Goal: Information Seeking & Learning: Learn about a topic

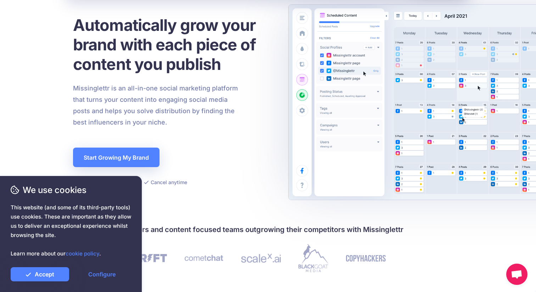
scroll to position [70, 0]
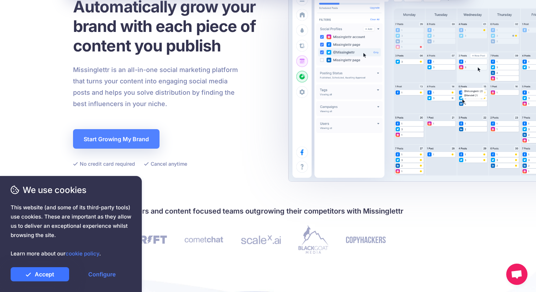
click at [52, 269] on link "Accept" at bounding box center [40, 274] width 58 height 14
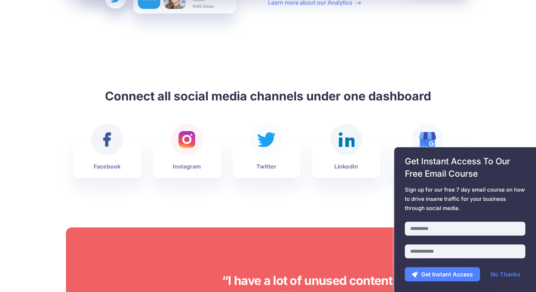
scroll to position [1716, 0]
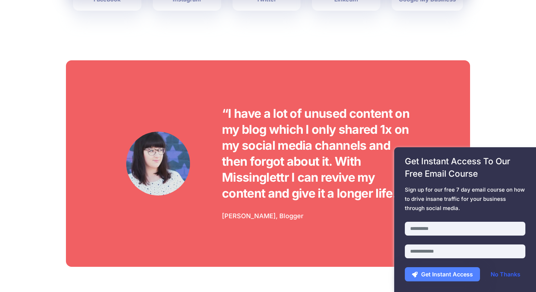
drag, startPoint x: 505, startPoint y: 273, endPoint x: 497, endPoint y: 267, distance: 10.3
click at [505, 273] on link "No Thanks" at bounding box center [505, 274] width 44 height 14
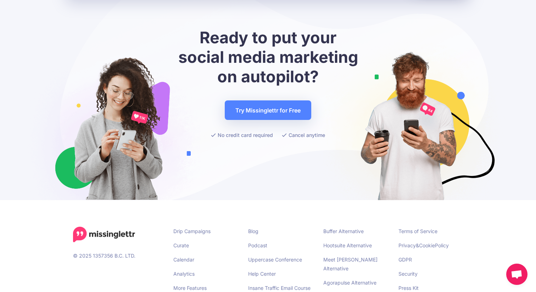
scroll to position [2763, 0]
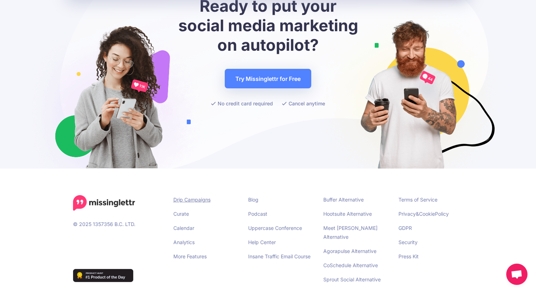
click at [193, 196] on link "Drip Campaigns" at bounding box center [191, 199] width 37 height 6
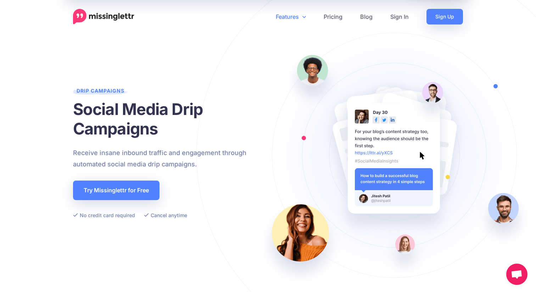
click at [298, 17] on link "Features" at bounding box center [291, 17] width 48 height 16
